Goal: Information Seeking & Learning: Learn about a topic

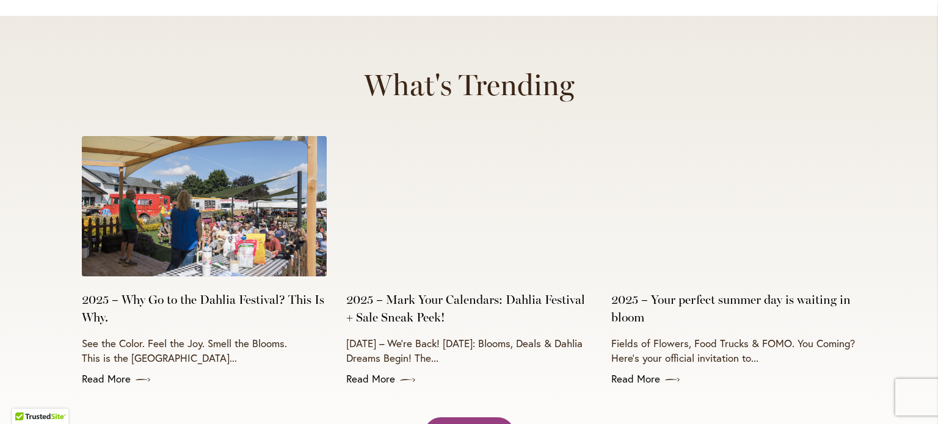
scroll to position [4822, 0]
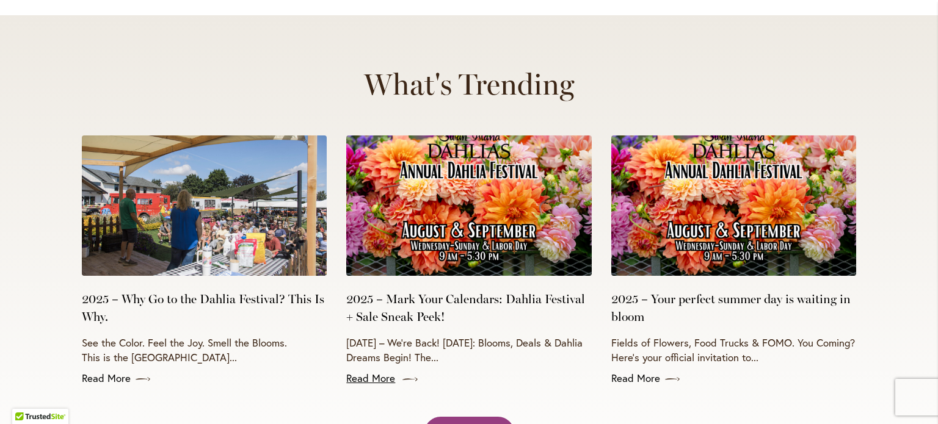
click at [403, 374] on icon at bounding box center [409, 380] width 15 height 12
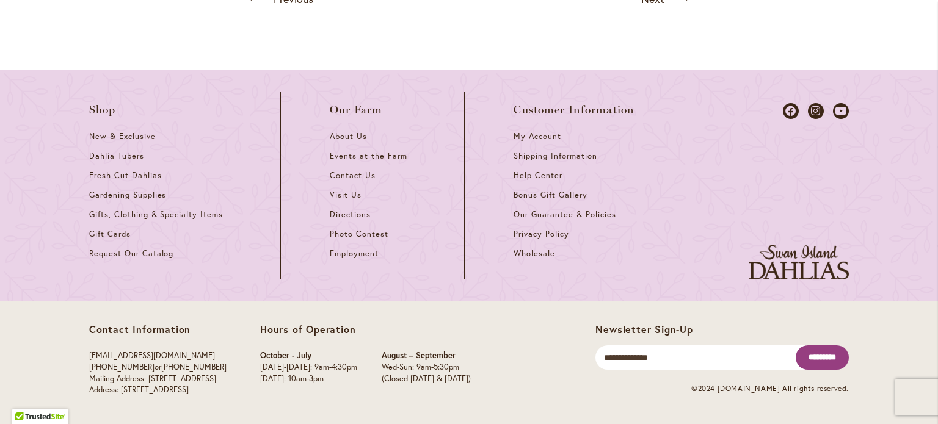
scroll to position [1465, 0]
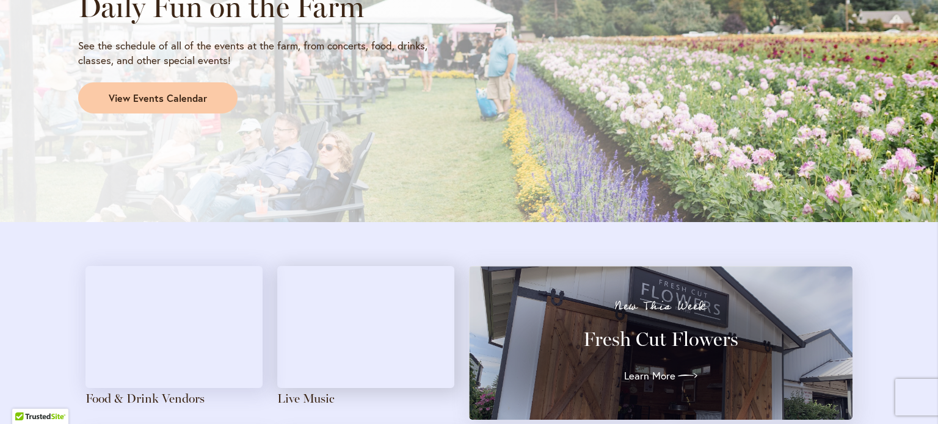
scroll to position [977, 0]
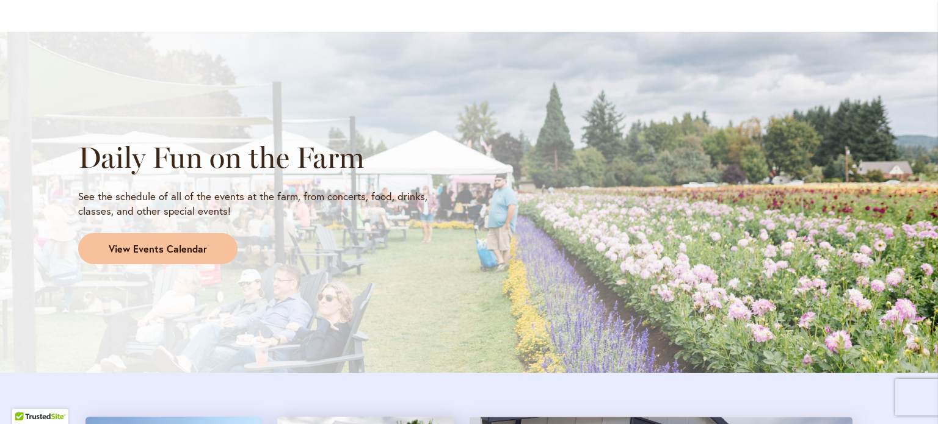
click at [164, 248] on span "View Events Calendar" at bounding box center [158, 249] width 98 height 14
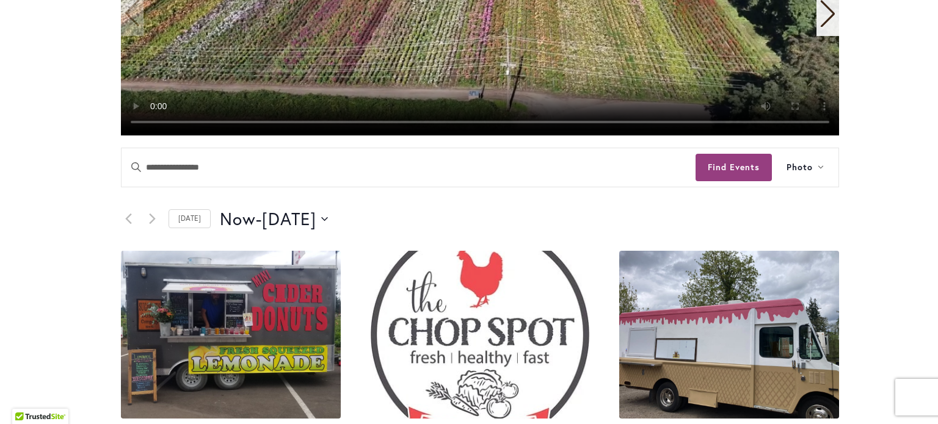
scroll to position [450, 0]
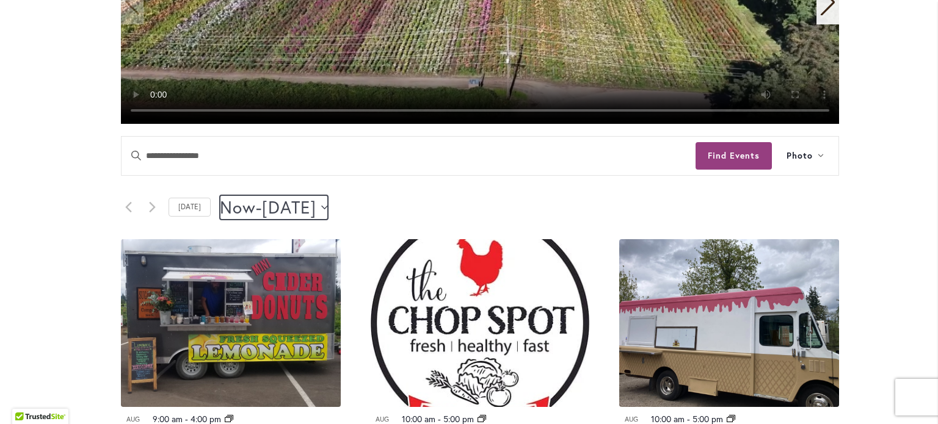
click at [328, 207] on icon "Click to toggle datepicker" at bounding box center [324, 207] width 7 height 5
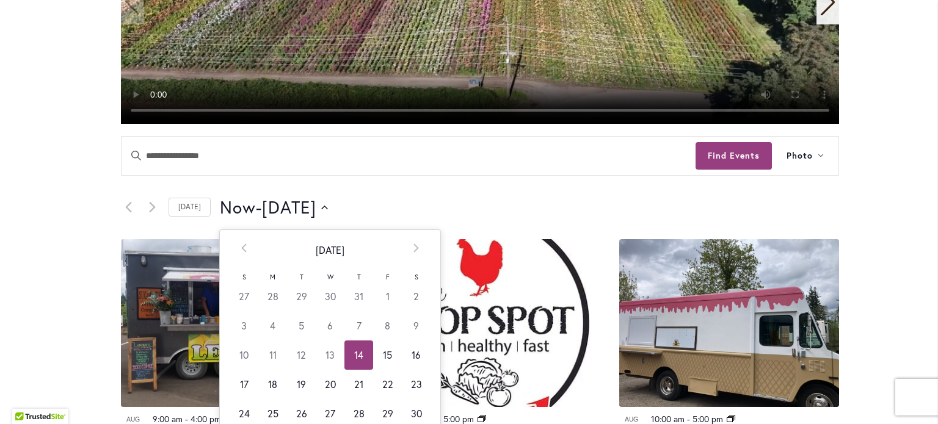
click at [391, 195] on div "Now Now - 8/16/2025 August 16 Select date. ********* Prev August 2025 Next S M …" at bounding box center [529, 207] width 619 height 24
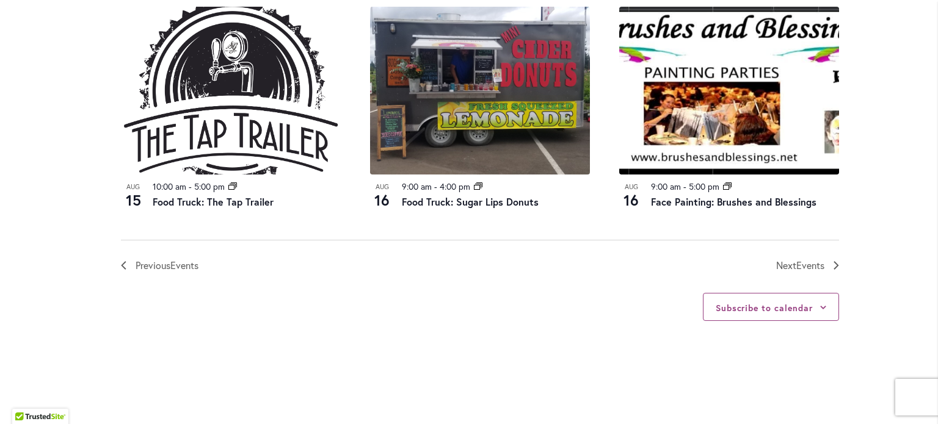
scroll to position [1427, 0]
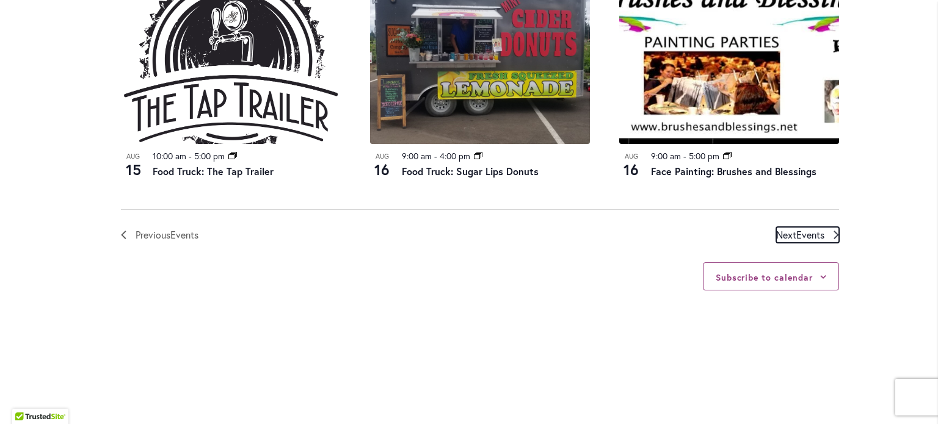
click at [787, 229] on span "Next Events" at bounding box center [800, 235] width 48 height 16
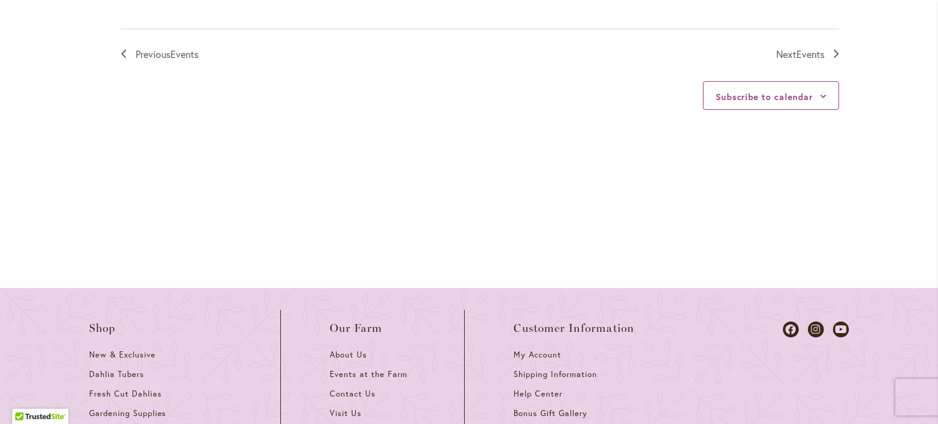
scroll to position [1640, 0]
click at [171, 55] on span "Events" at bounding box center [184, 52] width 28 height 13
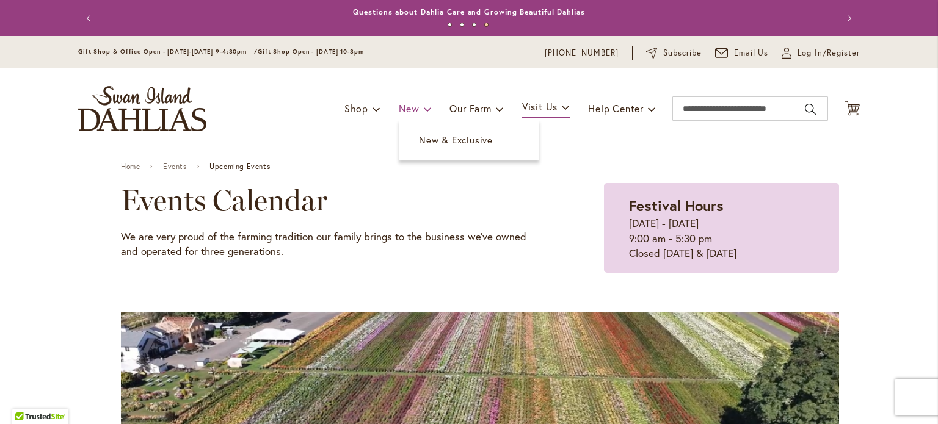
click at [411, 105] on span "New" at bounding box center [409, 108] width 20 height 13
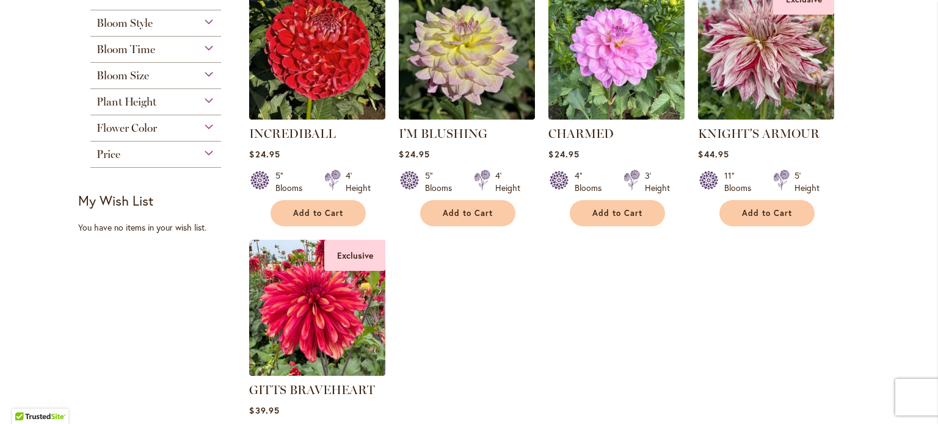
scroll to position [183, 0]
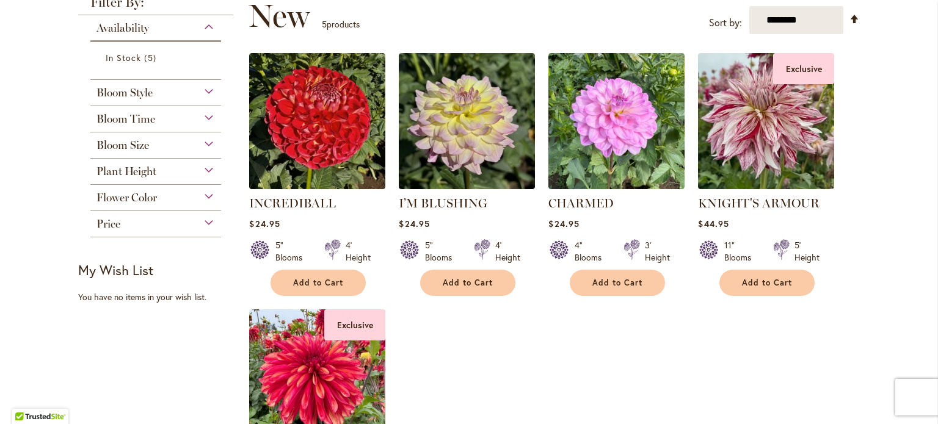
click at [208, 90] on div "Bloom Style" at bounding box center [155, 90] width 131 height 20
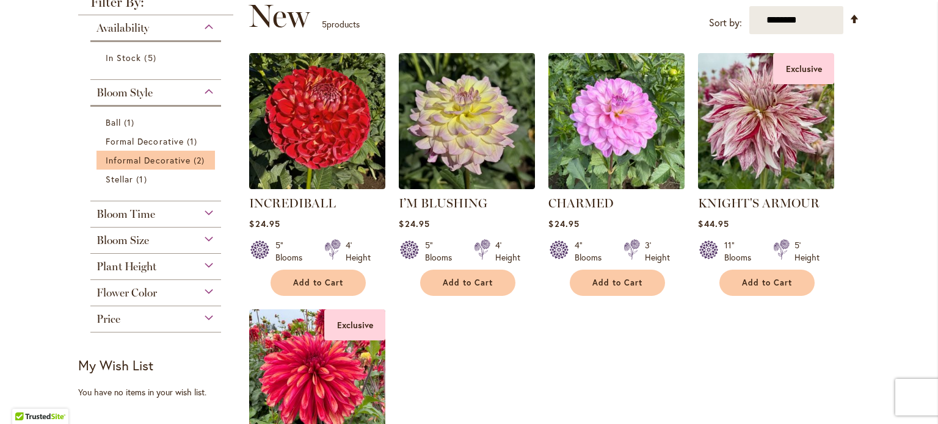
click at [178, 151] on li "Informal Decorative 2 items" at bounding box center [155, 160] width 118 height 19
click at [178, 161] on span "Informal Decorative" at bounding box center [148, 160] width 85 height 12
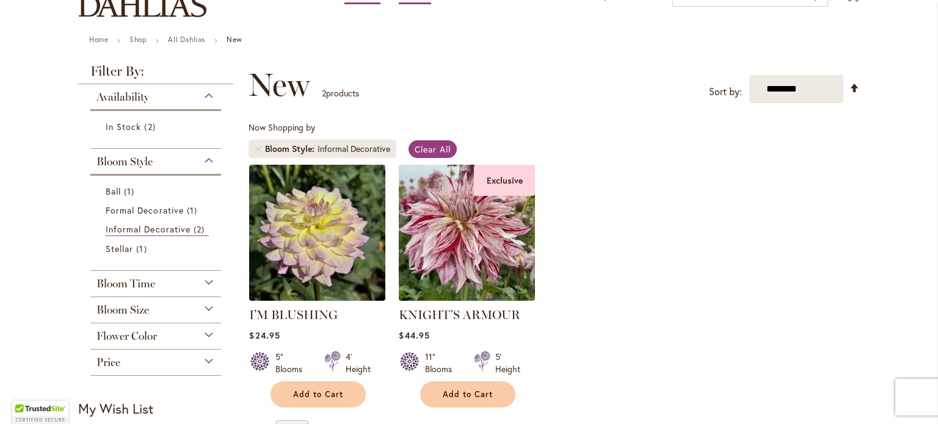
scroll to position [122, 0]
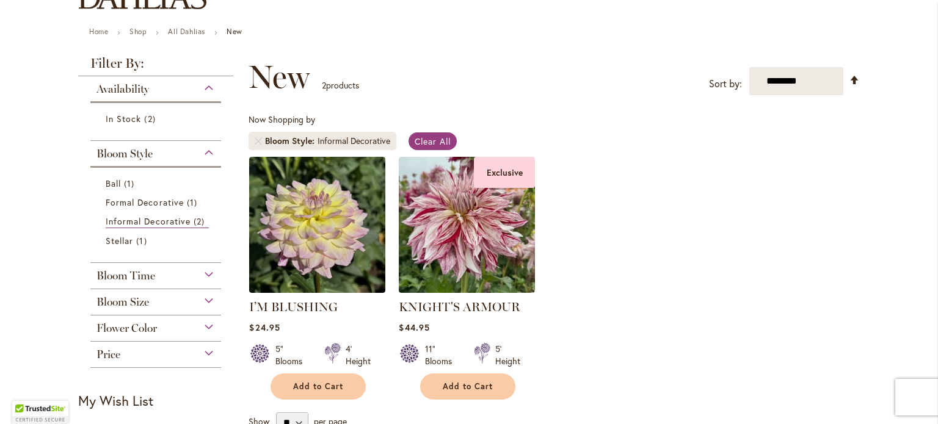
click at [155, 273] on div "Bloom Time" at bounding box center [155, 273] width 131 height 20
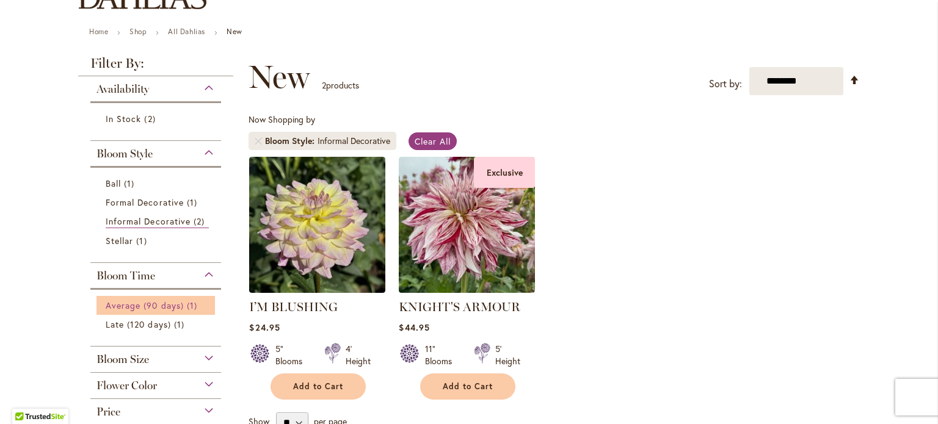
click at [173, 302] on span "Average (90 days)" at bounding box center [145, 306] width 78 height 12
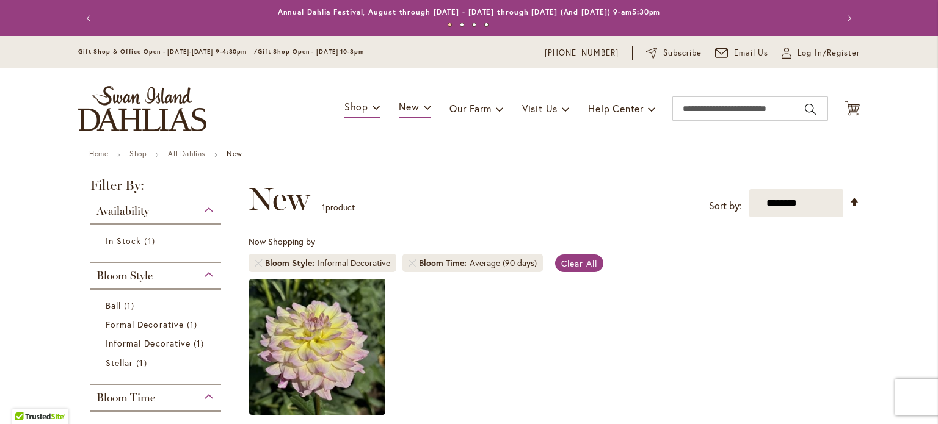
scroll to position [183, 0]
